Goal: Communication & Community: Answer question/provide support

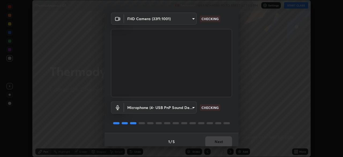
scroll to position [19, 0]
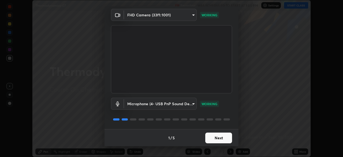
click at [214, 139] on button "Next" at bounding box center [218, 137] width 27 height 11
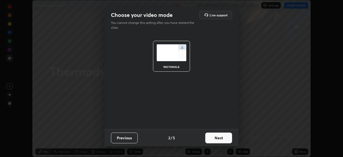
scroll to position [0, 0]
click at [213, 139] on button "Next" at bounding box center [218, 137] width 27 height 11
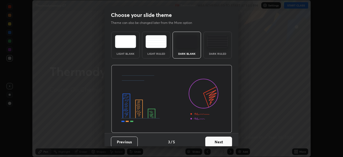
click at [212, 140] on button "Next" at bounding box center [218, 141] width 27 height 11
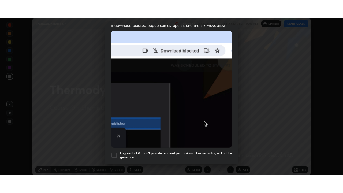
scroll to position [128, 0]
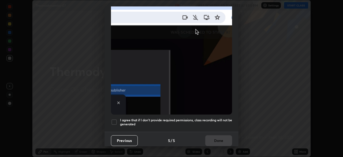
click at [114, 120] on div at bounding box center [114, 122] width 6 height 6
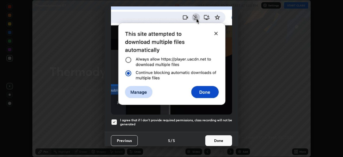
click at [211, 139] on button "Done" at bounding box center [218, 140] width 27 height 11
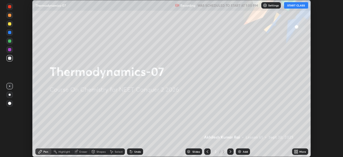
click at [291, 7] on button "START CLASS" at bounding box center [296, 5] width 24 height 6
click at [297, 151] on icon at bounding box center [296, 151] width 4 height 4
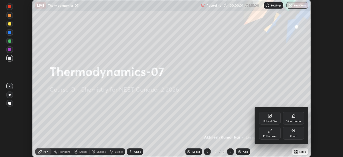
click at [264, 137] on div "Full screen" at bounding box center [269, 136] width 13 height 3
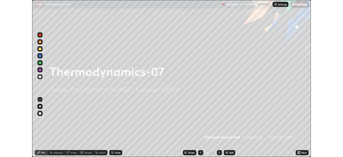
scroll to position [193, 343]
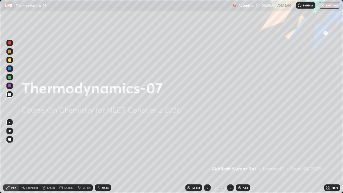
click at [247, 157] on div "Add" at bounding box center [245, 187] width 5 height 3
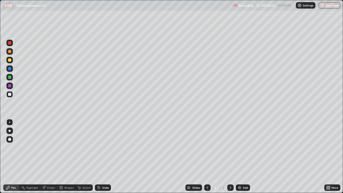
click at [9, 60] on div at bounding box center [9, 59] width 3 height 3
click at [245, 157] on div "Add" at bounding box center [245, 187] width 5 height 3
click at [12, 95] on div at bounding box center [9, 94] width 6 height 6
click at [49, 157] on div "Eraser" at bounding box center [51, 187] width 8 height 3
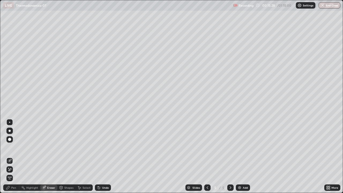
click at [13, 157] on div "Pen" at bounding box center [13, 187] width 5 height 3
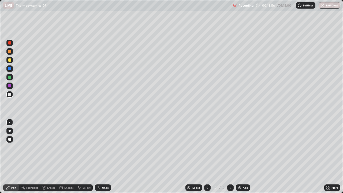
click at [10, 61] on div at bounding box center [9, 59] width 3 height 3
click at [245, 157] on div "Add" at bounding box center [243, 187] width 14 height 6
click at [49, 157] on div "Eraser" at bounding box center [51, 187] width 8 height 3
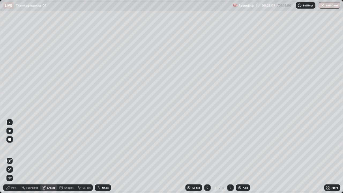
click at [16, 157] on div "Pen" at bounding box center [11, 187] width 16 height 6
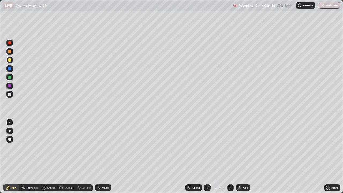
click at [53, 157] on div "Eraser" at bounding box center [51, 187] width 8 height 3
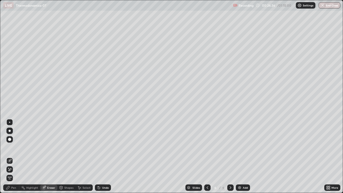
click at [14, 157] on div "Pen" at bounding box center [13, 187] width 5 height 3
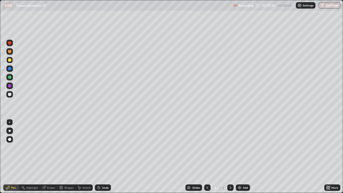
click at [246, 157] on div "Add" at bounding box center [245, 187] width 5 height 3
click at [247, 157] on div "Add" at bounding box center [243, 187] width 14 height 6
click at [49, 157] on div "Eraser" at bounding box center [51, 187] width 8 height 3
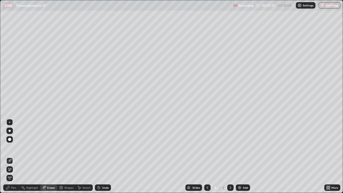
click at [12, 157] on div "Pen" at bounding box center [13, 187] width 5 height 3
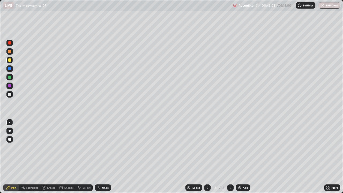
click at [240, 157] on div "Add" at bounding box center [243, 187] width 14 height 6
click at [10, 97] on div at bounding box center [9, 94] width 6 height 6
click at [243, 157] on div "Add" at bounding box center [243, 187] width 14 height 6
click at [9, 96] on div at bounding box center [9, 94] width 6 height 6
click at [11, 63] on div at bounding box center [9, 60] width 6 height 6
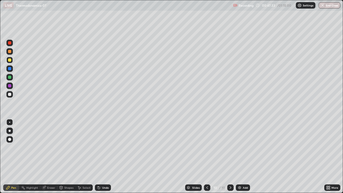
click at [239, 157] on img at bounding box center [239, 187] width 4 height 4
click at [245, 157] on div "Add" at bounding box center [245, 187] width 5 height 3
click at [244, 157] on div "Add" at bounding box center [243, 187] width 14 height 6
click at [334, 8] on button "End Class" at bounding box center [329, 5] width 21 height 6
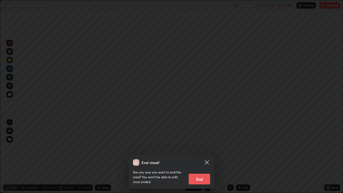
click at [204, 157] on button "End" at bounding box center [199, 179] width 21 height 11
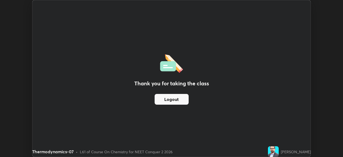
scroll to position [26644, 26458]
